Goal: Find contact information: Find contact information

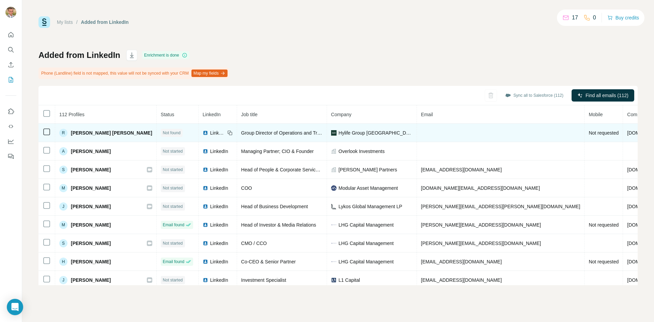
click at [108, 132] on span "[PERSON_NAME] [PERSON_NAME]" at bounding box center [111, 132] width 81 height 7
click at [359, 135] on span "Hylife Group [GEOGRAPHIC_DATA]" at bounding box center [375, 132] width 74 height 7
drag, startPoint x: 365, startPoint y: 132, endPoint x: 323, endPoint y: 133, distance: 41.9
click at [331, 133] on div "Hylife Group [GEOGRAPHIC_DATA]" at bounding box center [371, 132] width 81 height 7
click at [384, 134] on div "Hylife Group [GEOGRAPHIC_DATA]" at bounding box center [371, 132] width 81 height 7
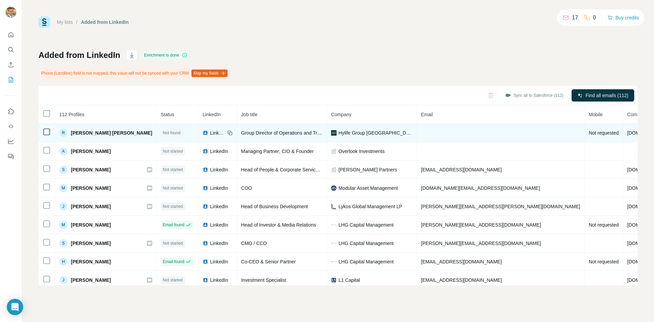
drag, startPoint x: 64, startPoint y: 134, endPoint x: 84, endPoint y: 135, distance: 20.4
click at [64, 134] on div "R" at bounding box center [63, 133] width 8 height 8
drag, startPoint x: 88, startPoint y: 135, endPoint x: 70, endPoint y: 131, distance: 18.7
click at [86, 134] on span "[PERSON_NAME] [PERSON_NAME]" at bounding box center [111, 132] width 81 height 7
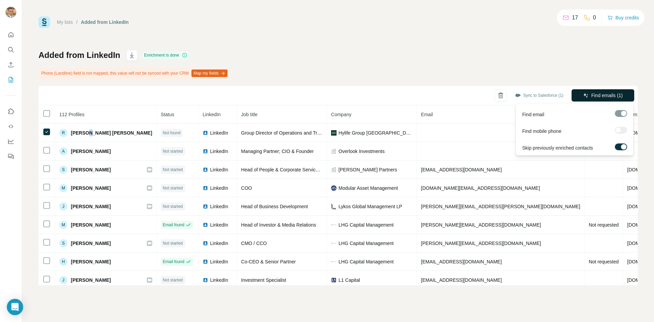
click at [618, 92] on span "Find emails (1)" at bounding box center [607, 95] width 32 height 7
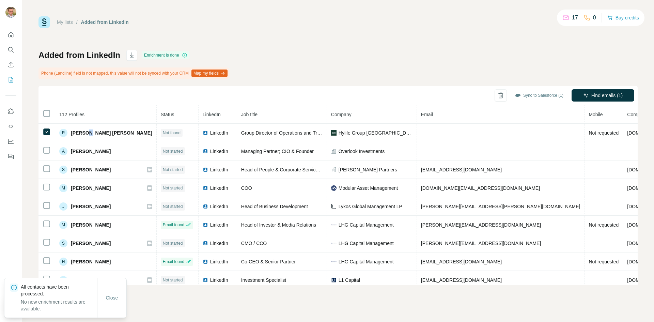
click at [121, 298] on button "Close" at bounding box center [112, 297] width 22 height 12
